Goal: Transaction & Acquisition: Purchase product/service

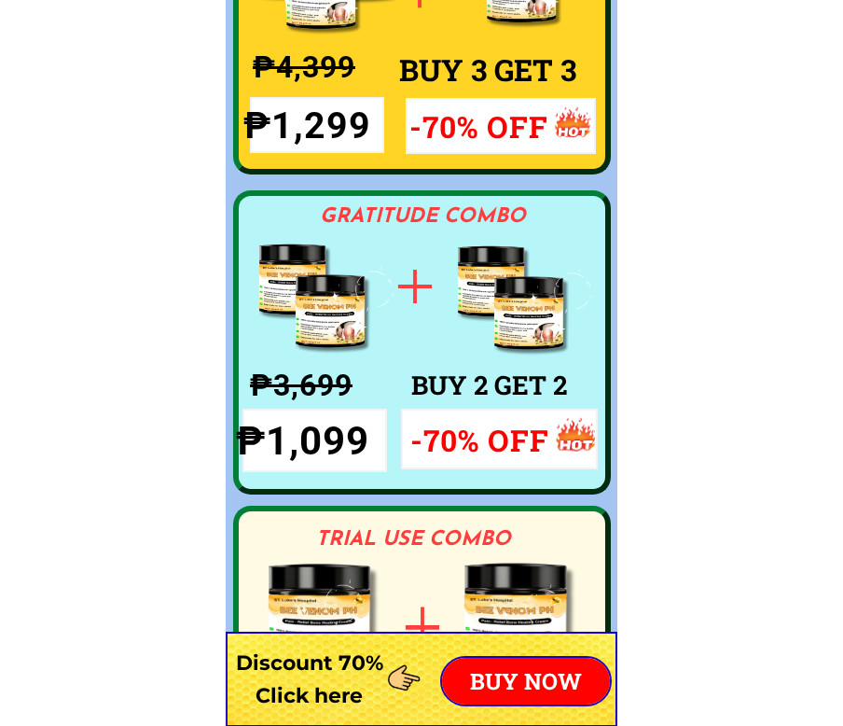
scroll to position [13896, 0]
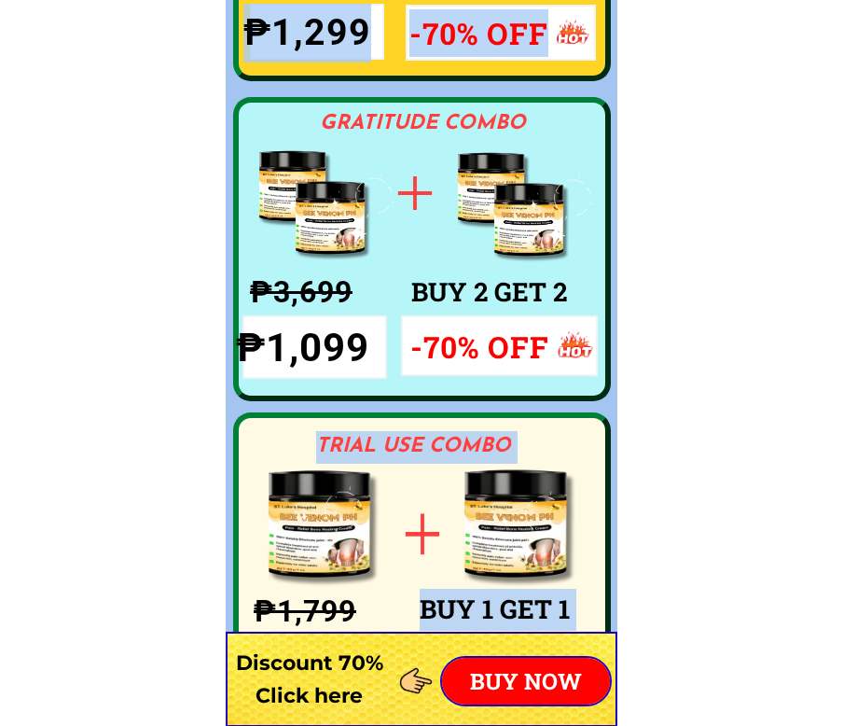
drag, startPoint x: 268, startPoint y: 95, endPoint x: 369, endPoint y: 273, distance: 205.1
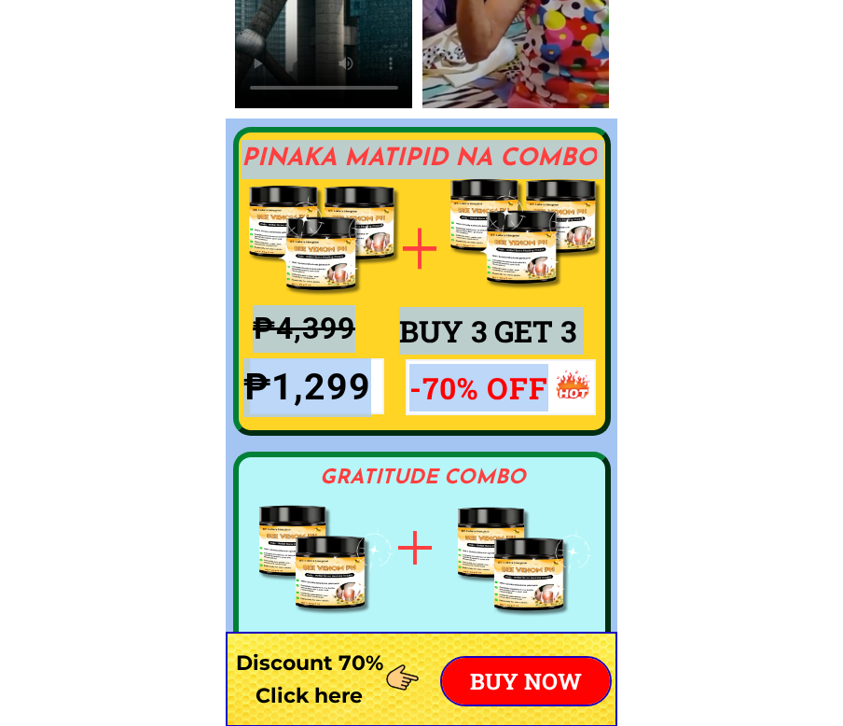
scroll to position [13429, 0]
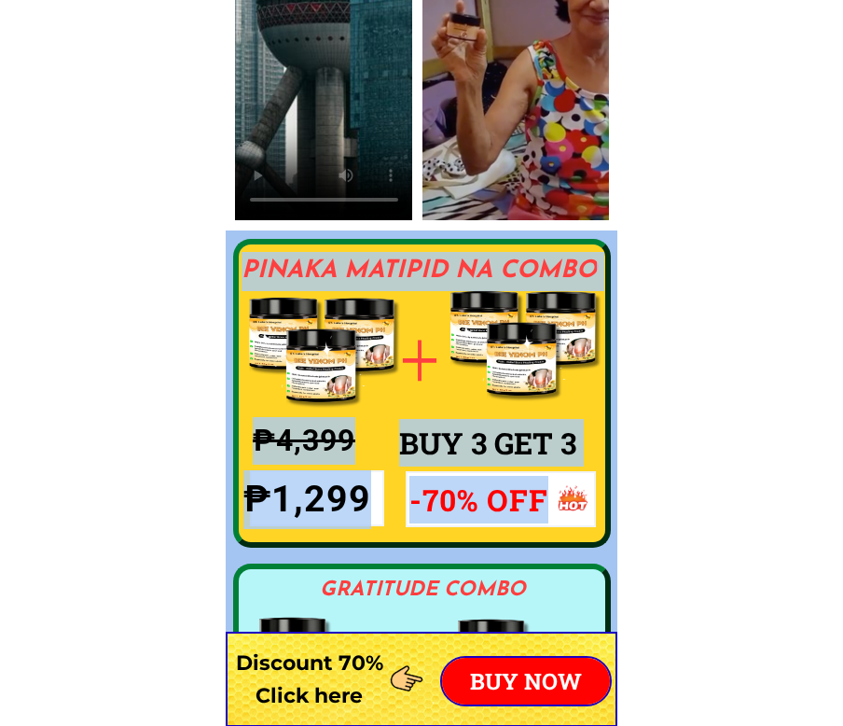
click at [444, 277] on div at bounding box center [479, 329] width 104 height 118
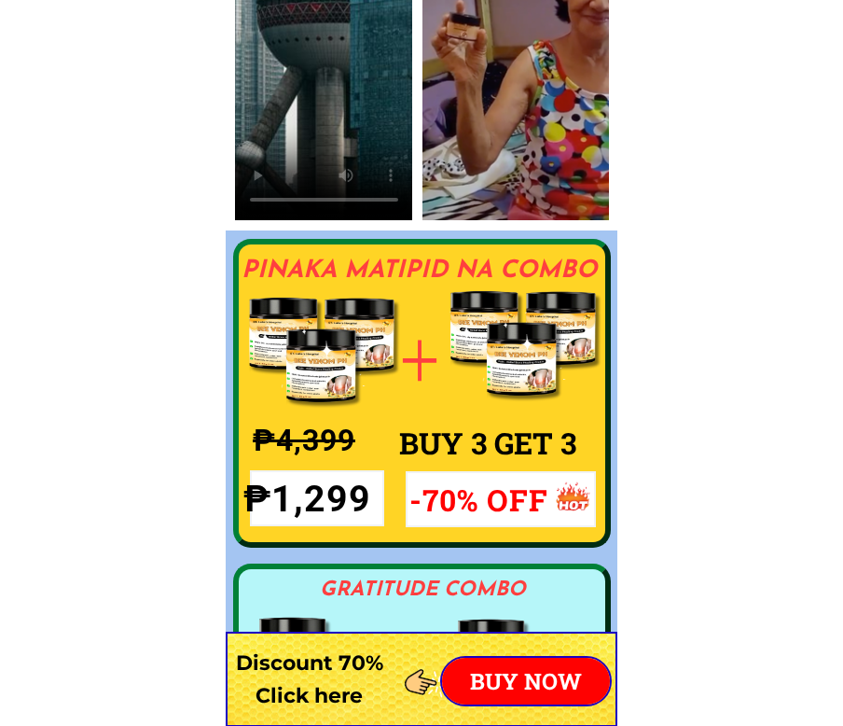
click at [444, 277] on div at bounding box center [479, 329] width 104 height 118
drag, startPoint x: 251, startPoint y: 269, endPoint x: 284, endPoint y: 269, distance: 33.6
click at [280, 269] on h3 "PINAKA MATIPID NA COMBO" at bounding box center [422, 271] width 360 height 39
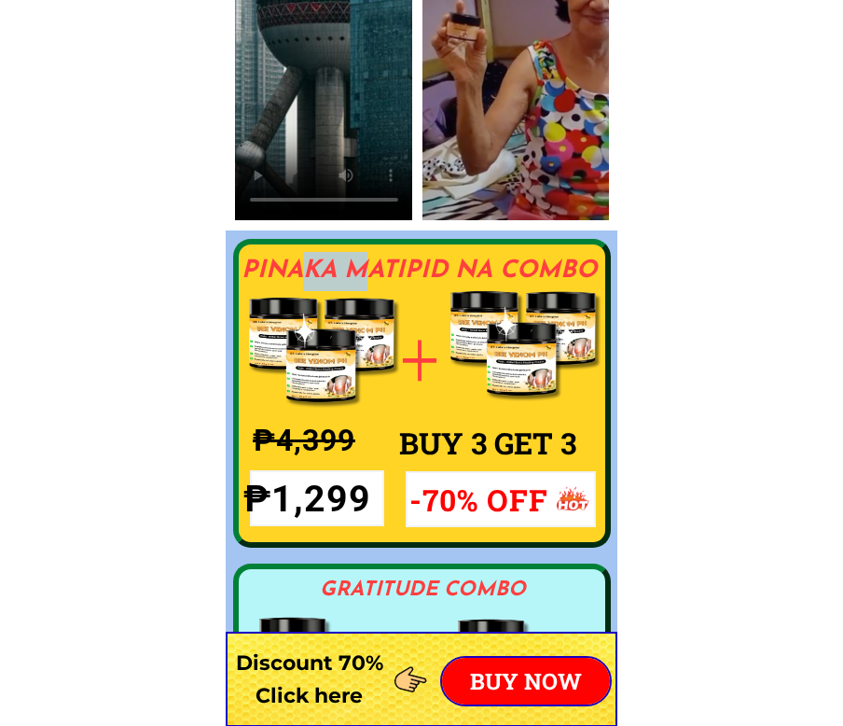
drag, startPoint x: 299, startPoint y: 269, endPoint x: 369, endPoint y: 269, distance: 69.9
click at [369, 269] on h3 "PINAKA MATIPID NA COMBO" at bounding box center [422, 271] width 360 height 39
click at [287, 272] on h3 "PINAKA MATIPID NA COMBO" at bounding box center [422, 271] width 360 height 39
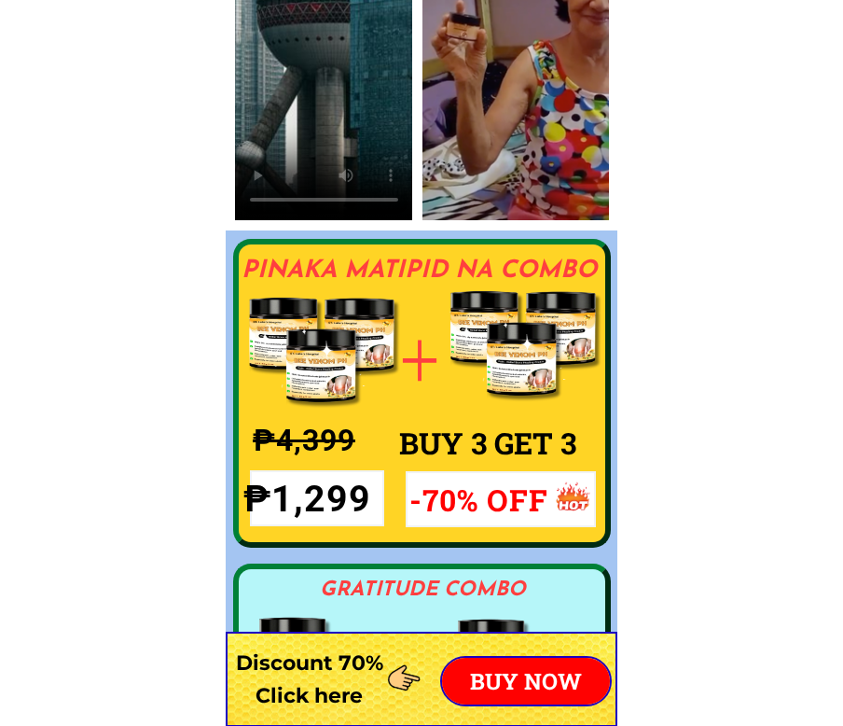
click at [242, 268] on h3 "PINAKA MATIPID NA COMBO" at bounding box center [422, 271] width 360 height 39
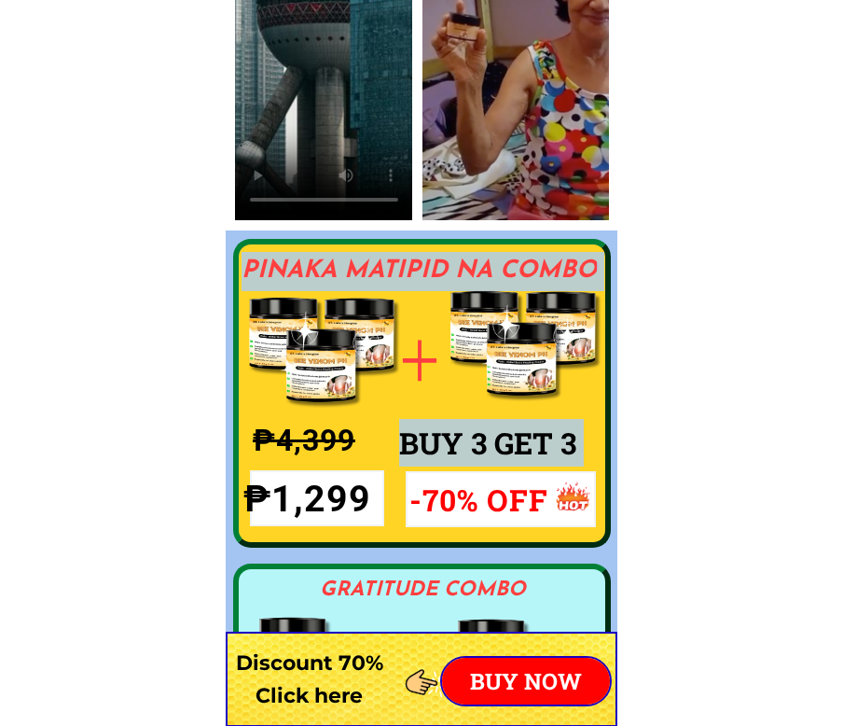
drag, startPoint x: 248, startPoint y: 268, endPoint x: 593, endPoint y: 270, distance: 345.1
click at [593, 270] on div "PINAKA MATIPID NA COMBO BUY 3 GET 3 TRIAL USE COMBO BUY 1 GET 1 ₱4,399 ₱1,299 -…" at bounding box center [422, 717] width 392 height 975
click at [571, 270] on div at bounding box center [555, 330] width 106 height 121
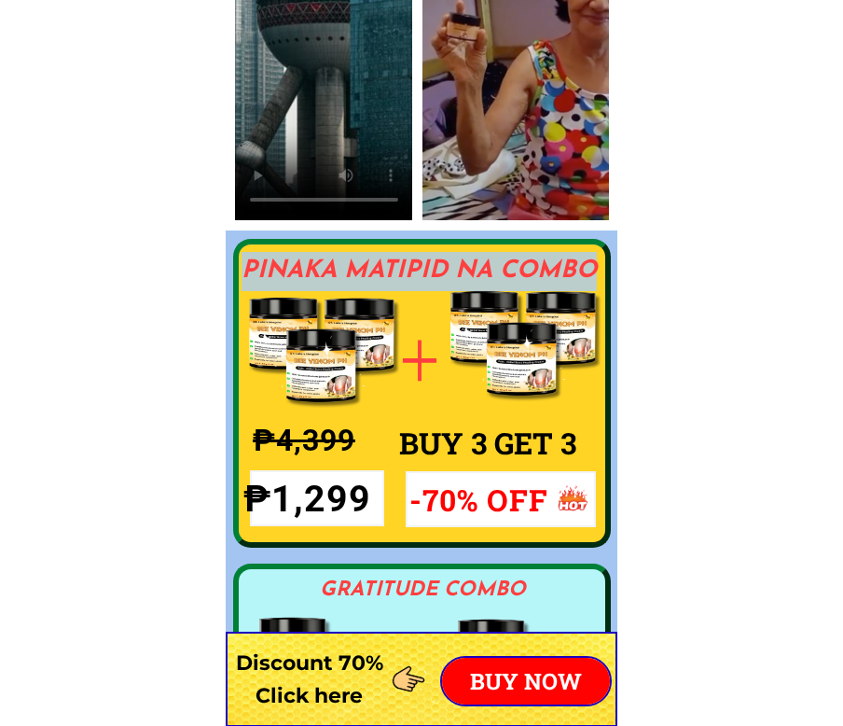
drag, startPoint x: 246, startPoint y: 265, endPoint x: 594, endPoint y: 265, distance: 347.9
click at [594, 265] on h3 "PINAKA MATIPID NA COMBO" at bounding box center [422, 271] width 360 height 39
copy h3 "PINAKA MATIPID NA COMBO"
